Goal: Task Accomplishment & Management: Manage account settings

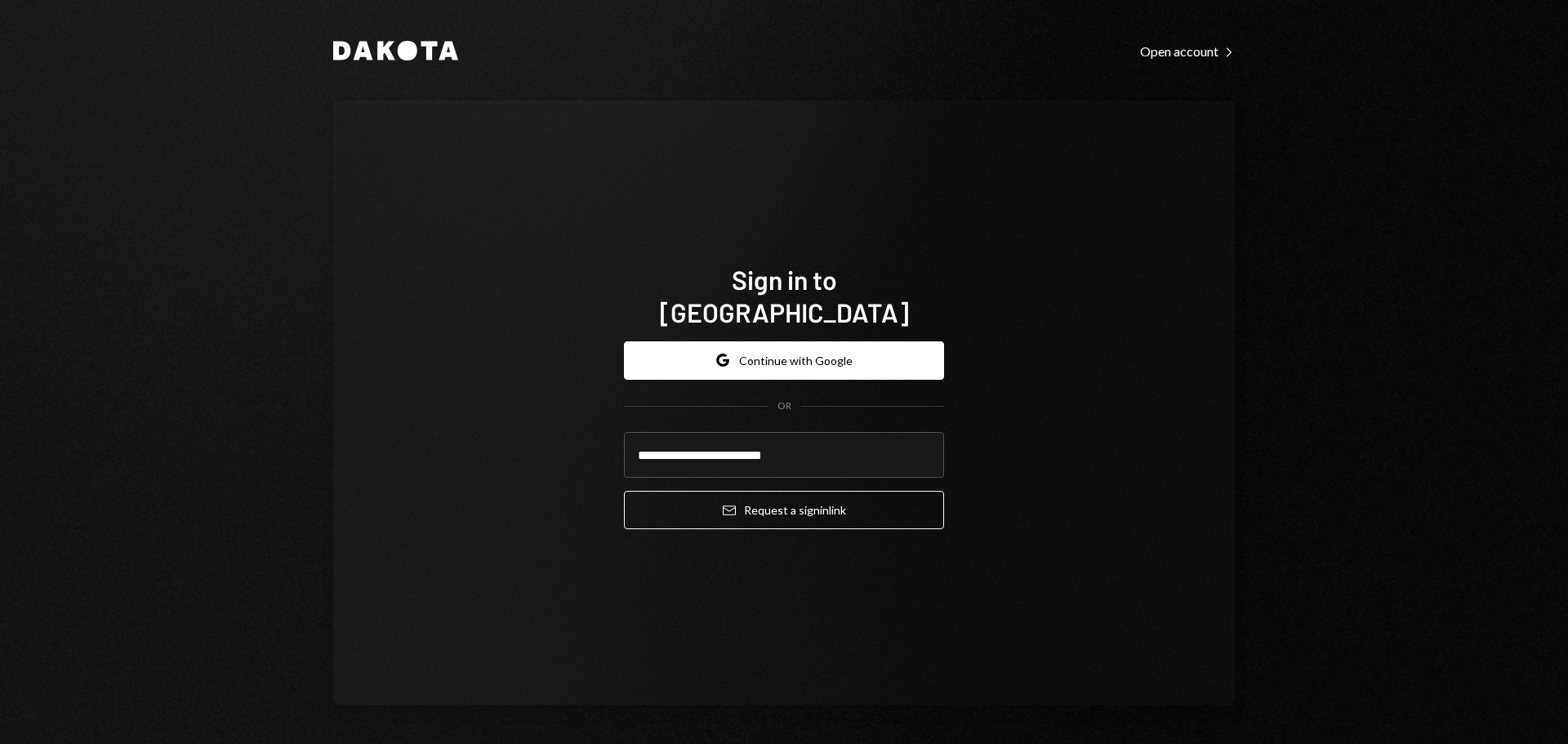
click at [768, 446] on input "**********" at bounding box center [784, 454] width 320 height 45
click at [762, 491] on button "Email Request a sign in link" at bounding box center [784, 509] width 320 height 38
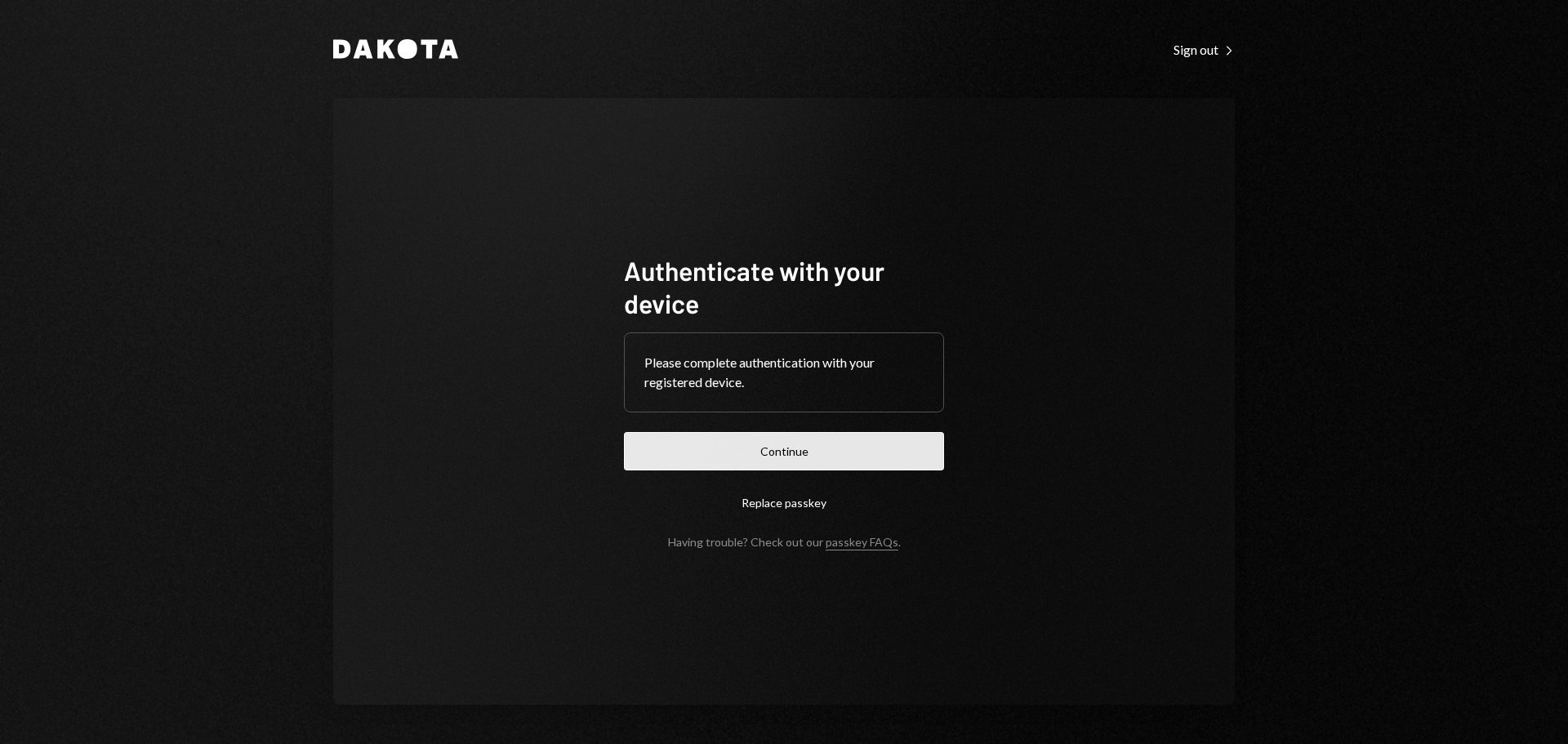
click at [812, 460] on button "Continue" at bounding box center [784, 451] width 320 height 38
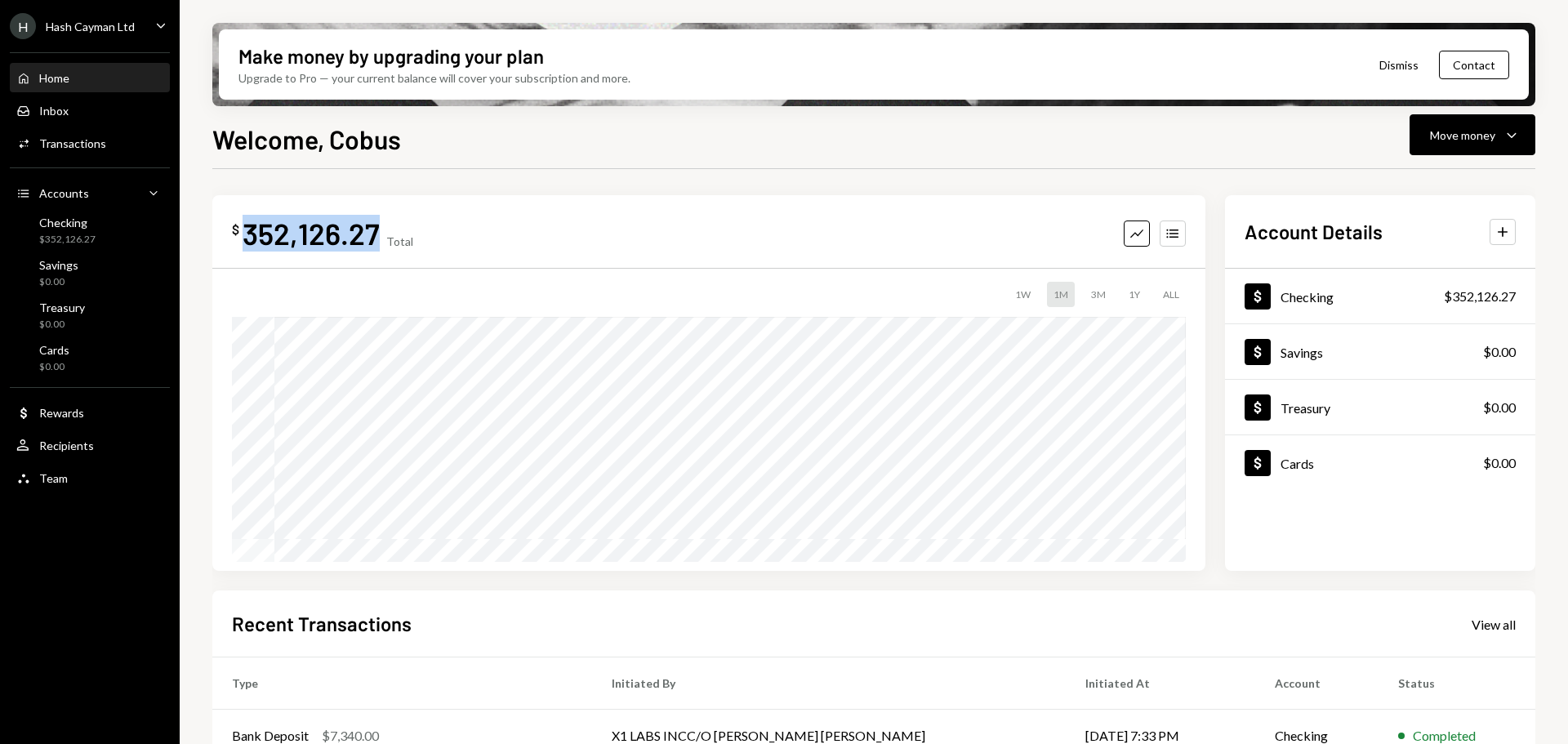
drag, startPoint x: 377, startPoint y: 233, endPoint x: 248, endPoint y: 236, distance: 129.0
click at [248, 236] on div "352,126.27" at bounding box center [311, 233] width 137 height 37
copy div "352,126.27"
click at [1125, 160] on div "Welcome, Cobus Move money Caret Down $ 352,126.27 Total Graph Accounts 1W 1M 3M…" at bounding box center [874, 480] width 1323 height 721
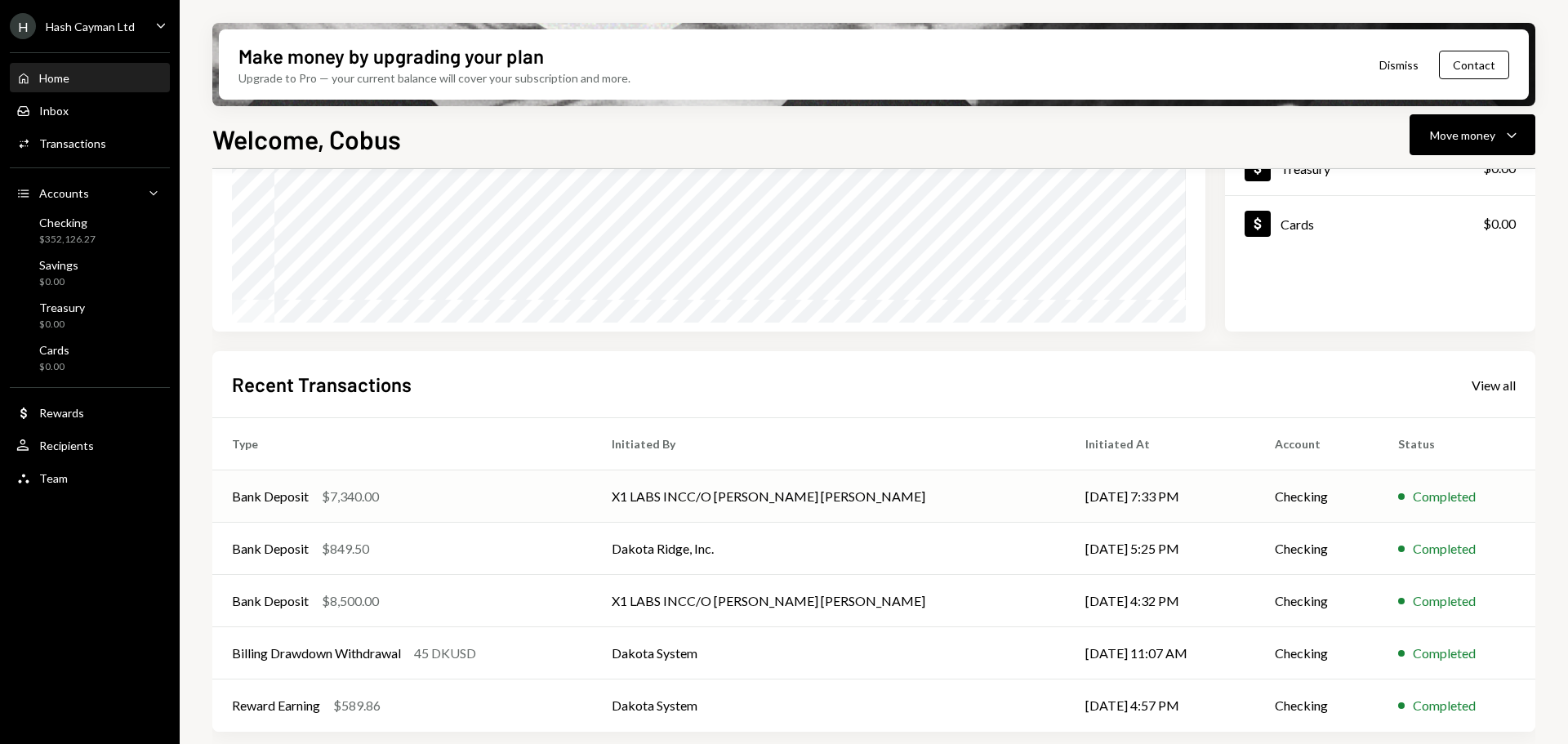
scroll to position [241, 0]
click at [1515, 389] on div "View all" at bounding box center [1493, 384] width 44 height 16
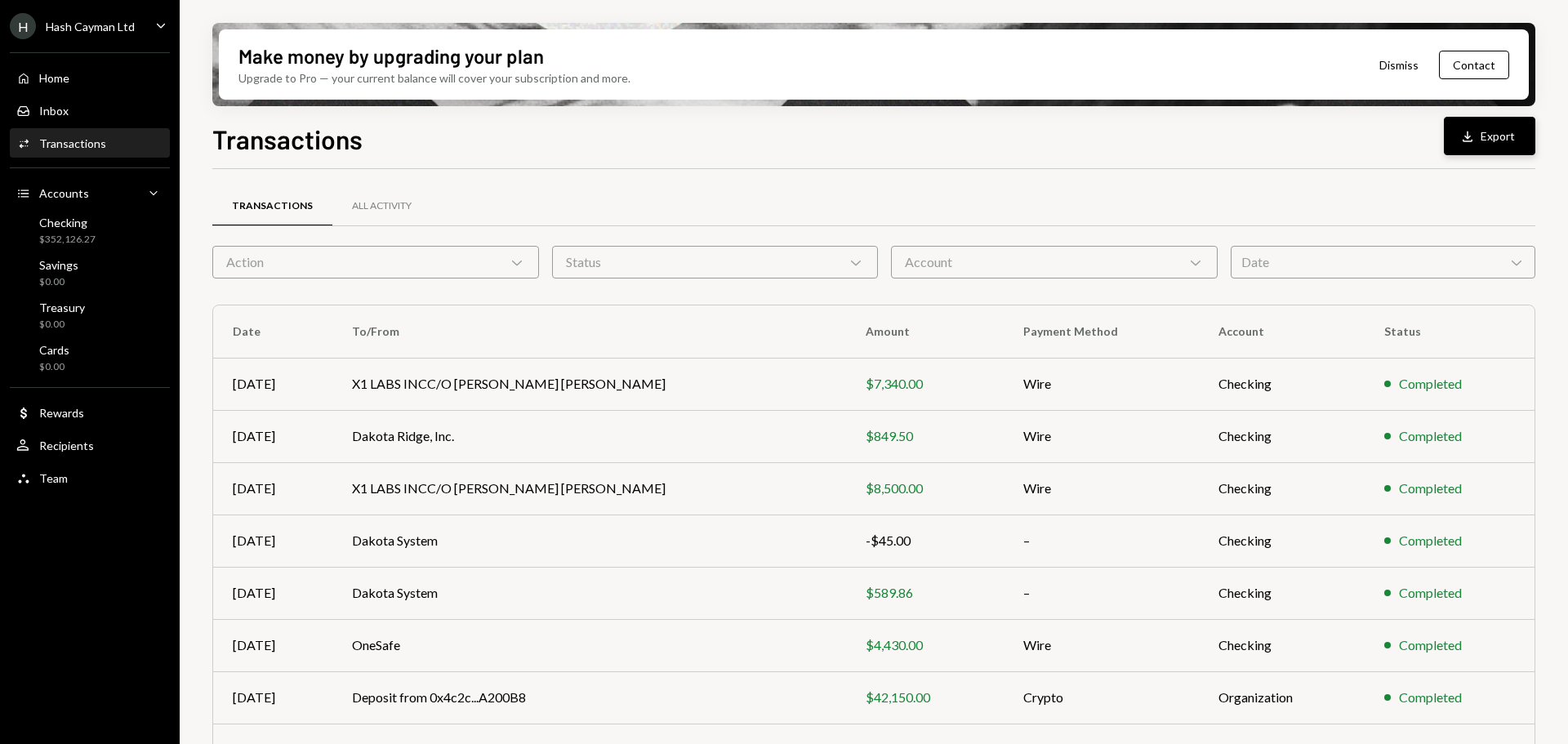
click at [1465, 142] on icon "Download" at bounding box center [1468, 136] width 16 height 16
